Goal: Task Accomplishment & Management: Manage account settings

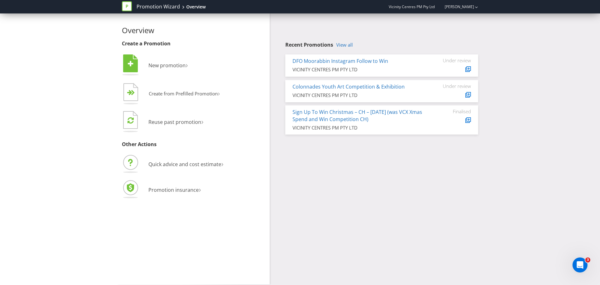
drag, startPoint x: 0, startPoint y: 0, endPoint x: 62, endPoint y: 81, distance: 101.9
click at [62, 81] on div "Overview Create a Promotion  New promotion ›   Create from Prefilled Promoti…" at bounding box center [300, 148] width 600 height 271
click at [347, 44] on link "View all" at bounding box center [344, 44] width 17 height 5
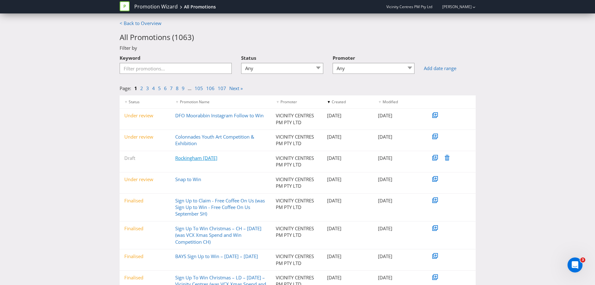
click at [215, 157] on link "Rockingham [DATE]" at bounding box center [196, 158] width 42 height 6
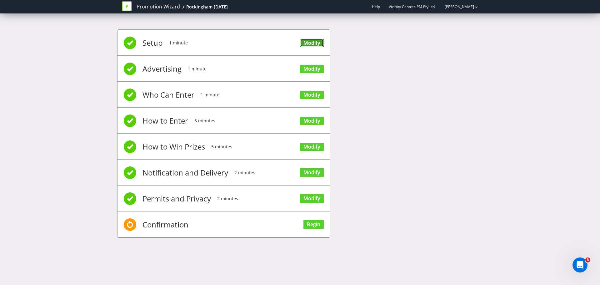
click at [311, 44] on link "Modify" at bounding box center [312, 43] width 24 height 8
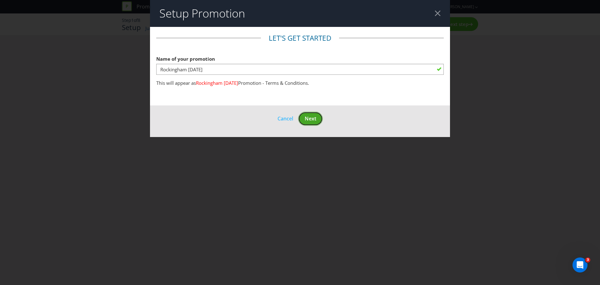
click at [315, 117] on span "Next" at bounding box center [311, 118] width 12 height 7
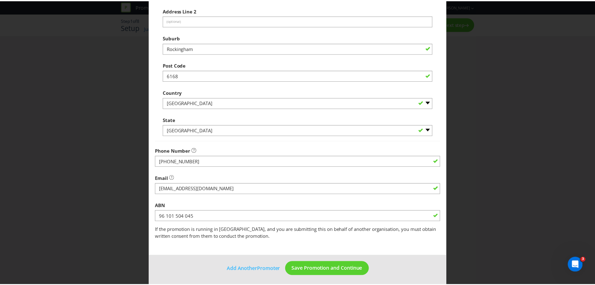
scroll to position [123, 0]
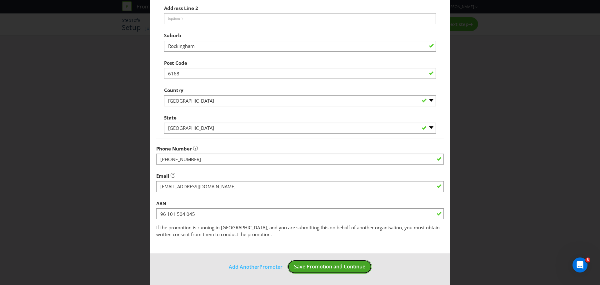
click at [351, 264] on span "Save Promotion and Continue" at bounding box center [329, 266] width 71 height 7
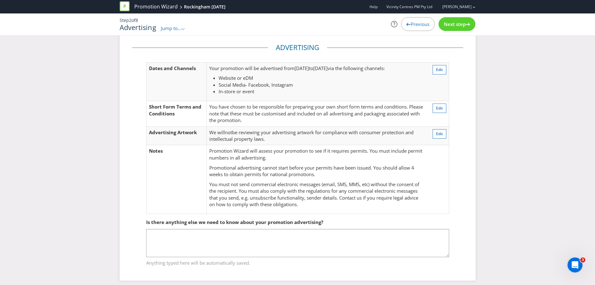
scroll to position [14, 0]
